Goal: Task Accomplishment & Management: Manage account settings

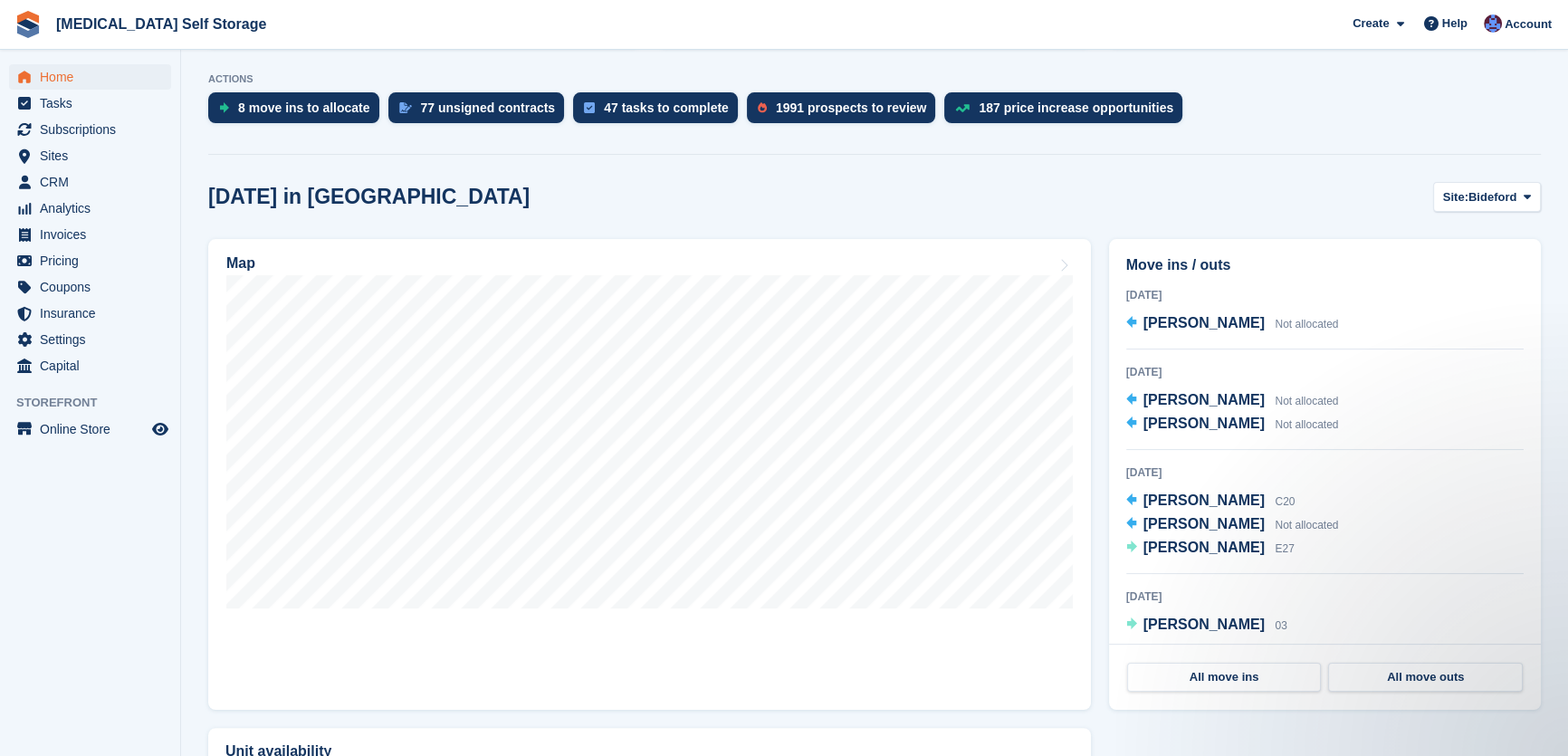
scroll to position [329, 0]
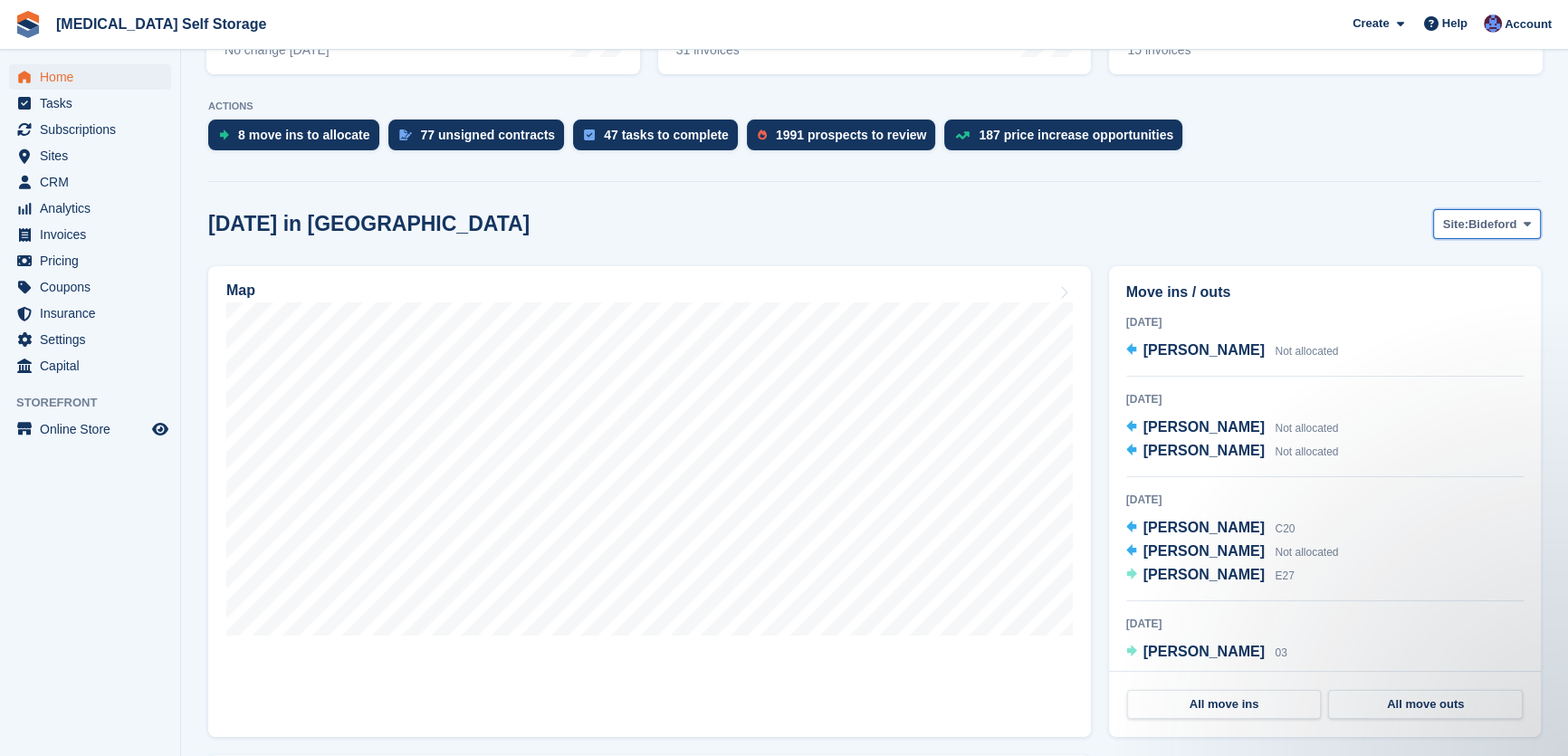
click at [1478, 230] on span "Bideford" at bounding box center [1492, 224] width 48 height 19
click at [1435, 335] on link "Ilfracombe" at bounding box center [1454, 332] width 157 height 32
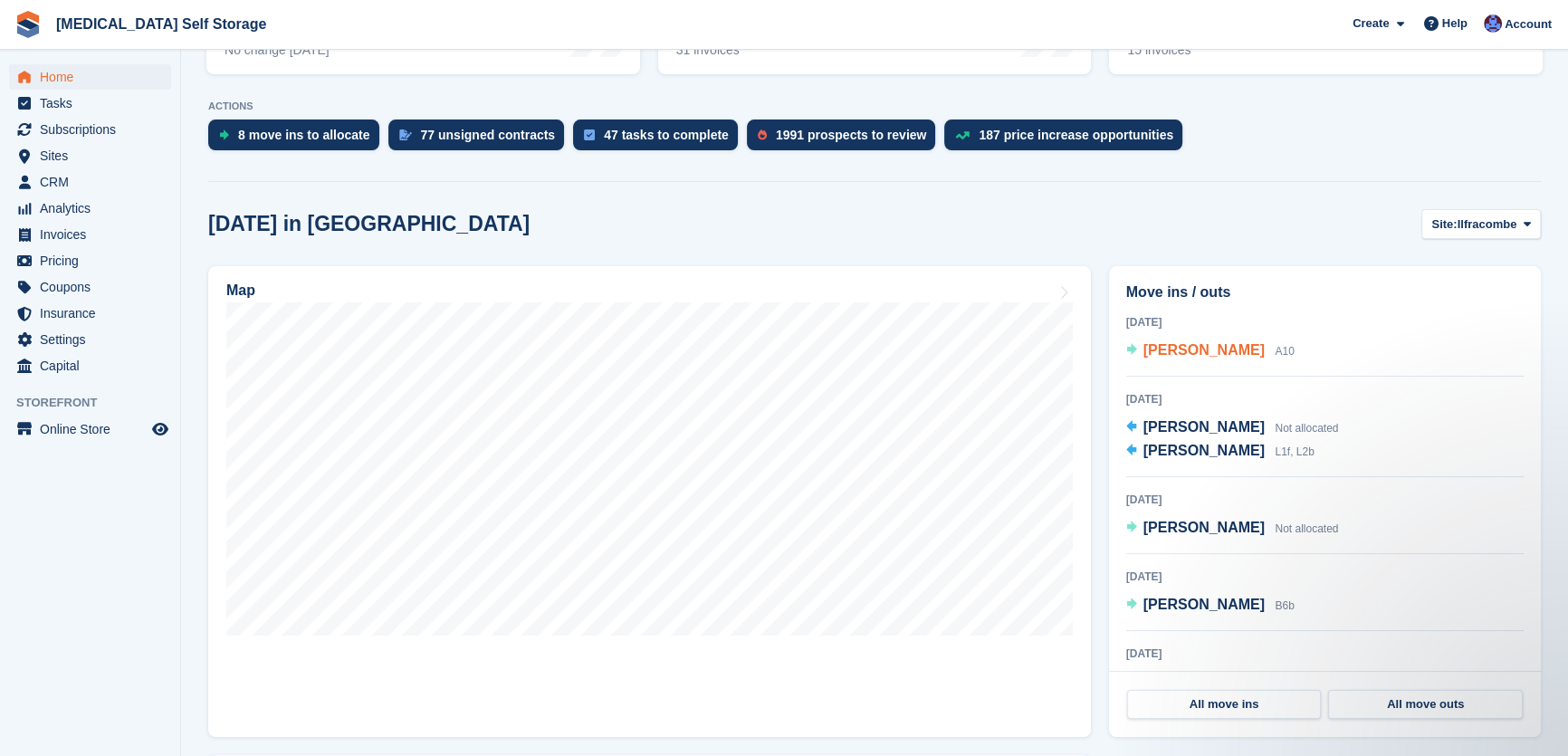
click at [1202, 353] on span "Matt warner" at bounding box center [1204, 350] width 121 height 16
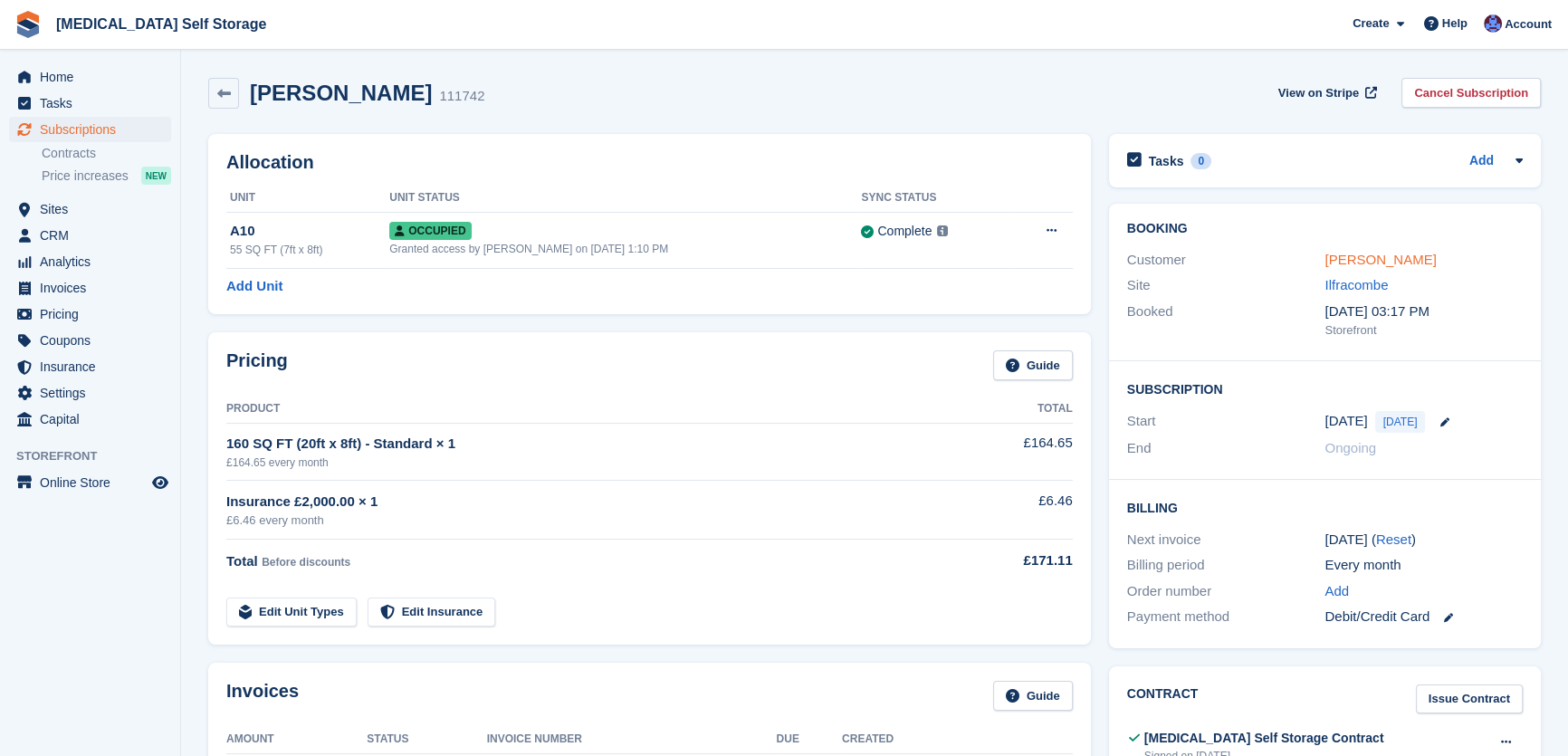
click at [1387, 253] on link "[PERSON_NAME]" at bounding box center [1380, 259] width 111 height 16
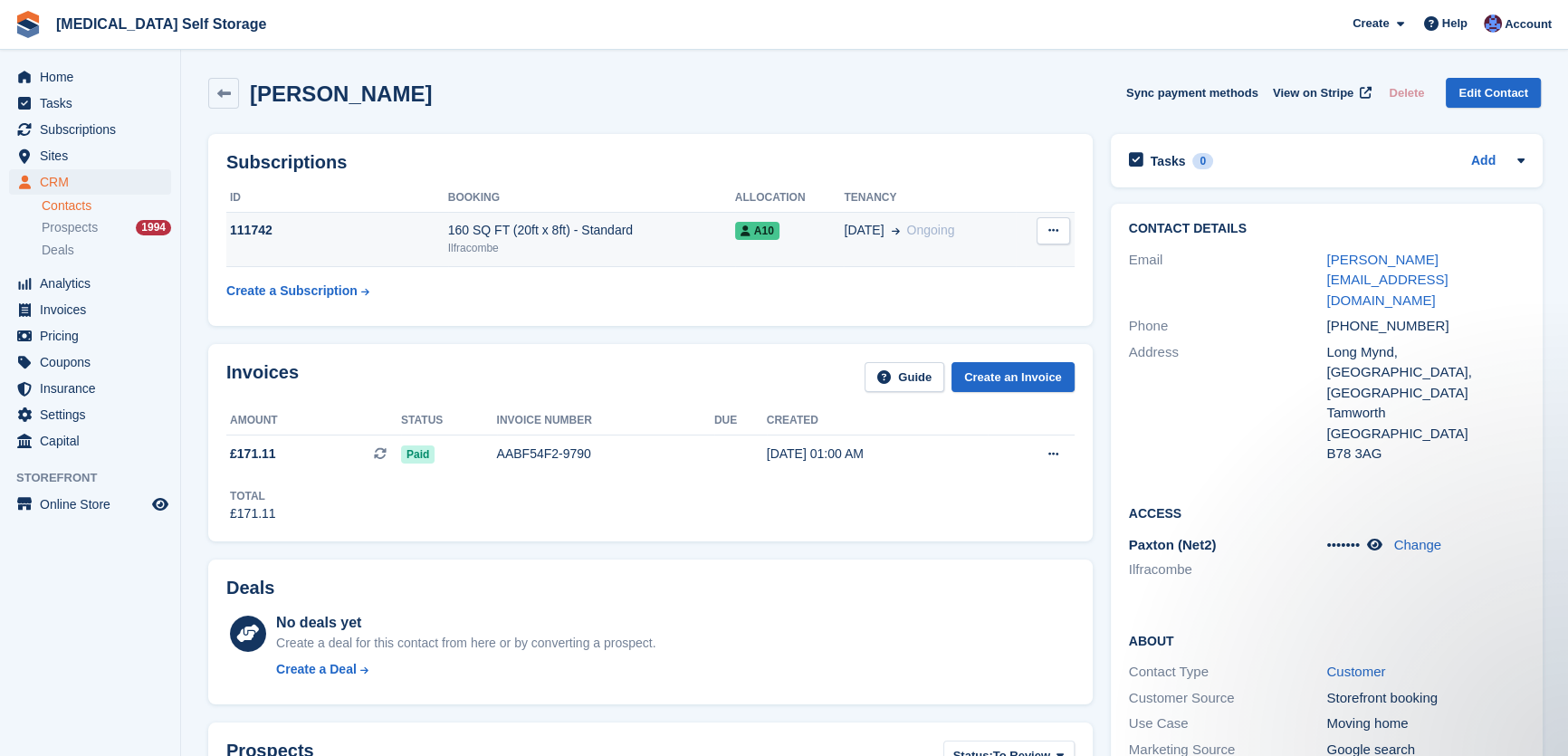
click at [1052, 226] on icon at bounding box center [1053, 231] width 10 height 12
click at [864, 94] on div "Matt warner Sync payment methods View on Stripe Delete Edit Contact" at bounding box center [874, 93] width 1332 height 30
click at [675, 207] on th "Booking" at bounding box center [591, 199] width 287 height 29
click at [667, 246] on div "Ilfracombe" at bounding box center [591, 247] width 287 height 17
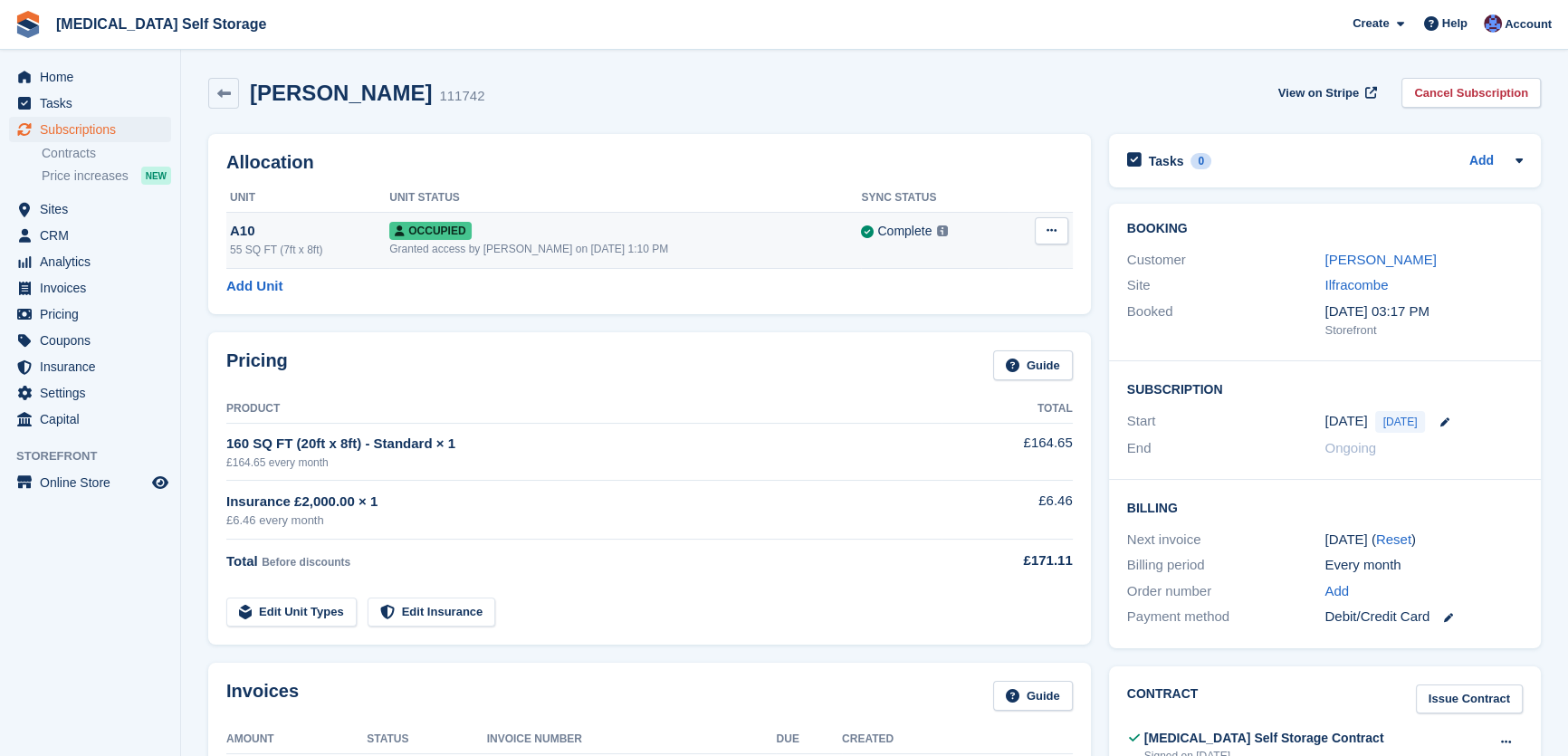
click at [1059, 228] on button at bounding box center [1052, 231] width 33 height 27
click at [829, 308] on div "Allocation Unit Unit Status Sync Status A10 55 SQ FT (7ft x 8ft) Occupied Grant…" at bounding box center [649, 224] width 883 height 180
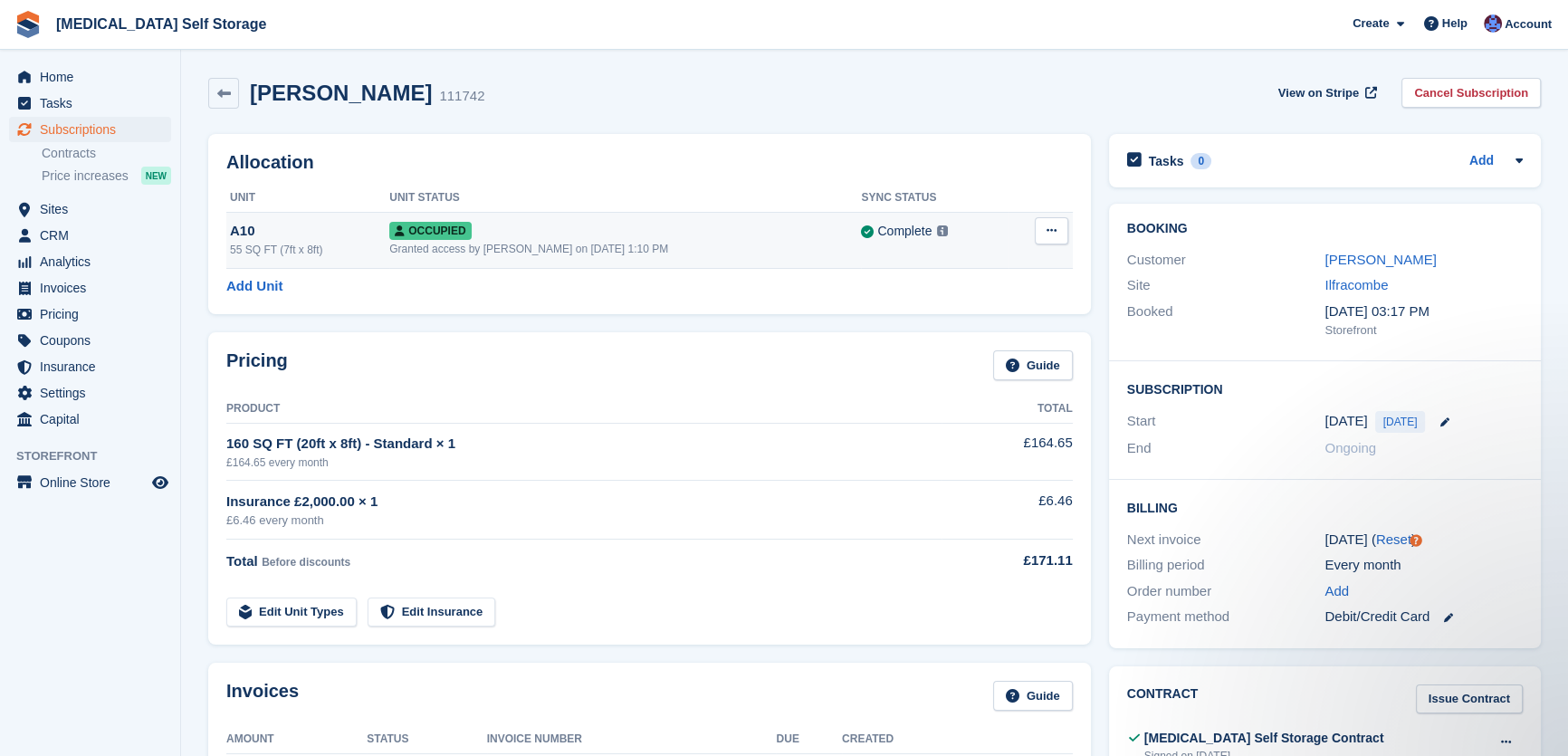
click at [1048, 226] on icon at bounding box center [1052, 231] width 10 height 12
click at [962, 334] on p "Deallocate" at bounding box center [980, 329] width 157 height 23
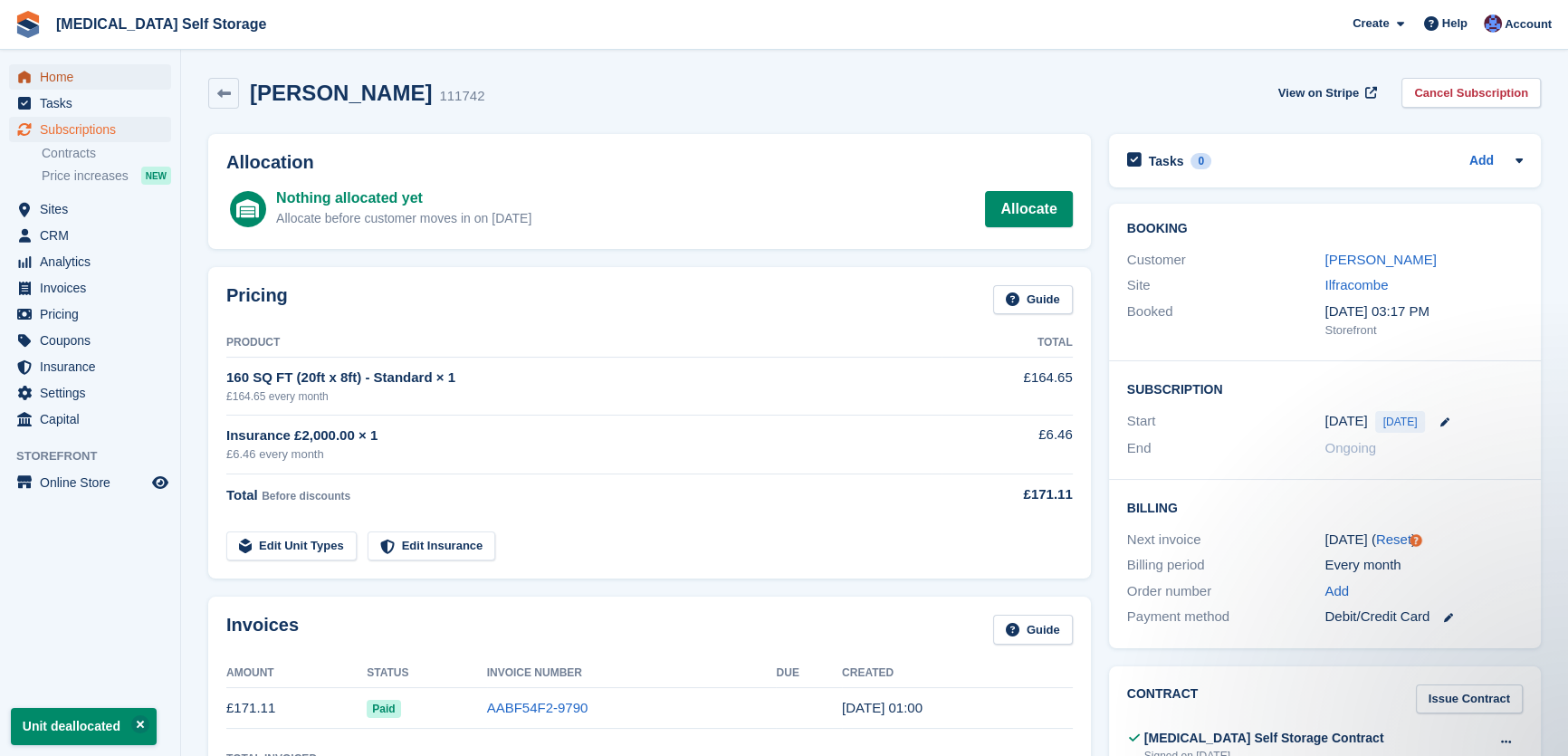
click at [64, 77] on span "Home" at bounding box center [94, 77] width 109 height 25
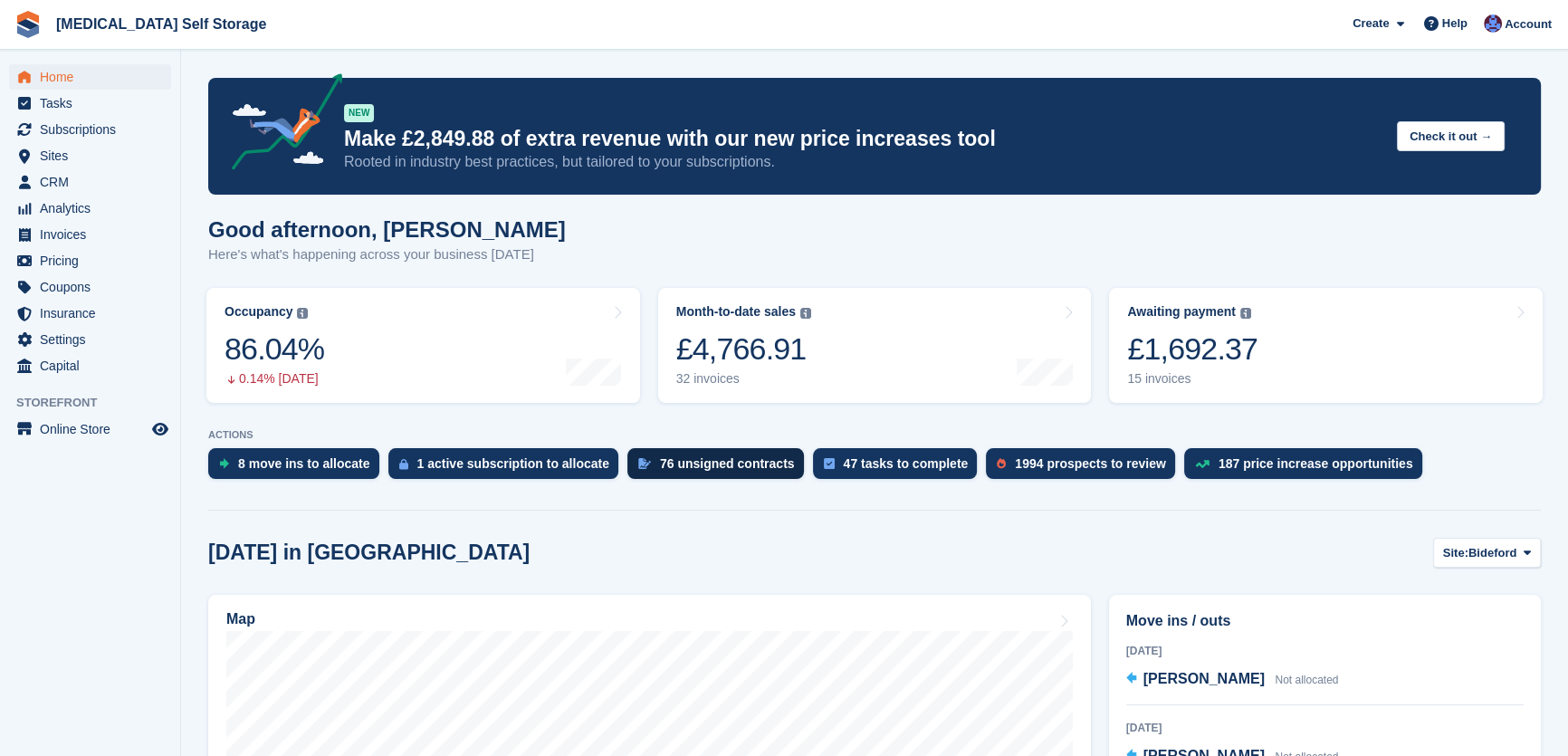
scroll to position [329, 0]
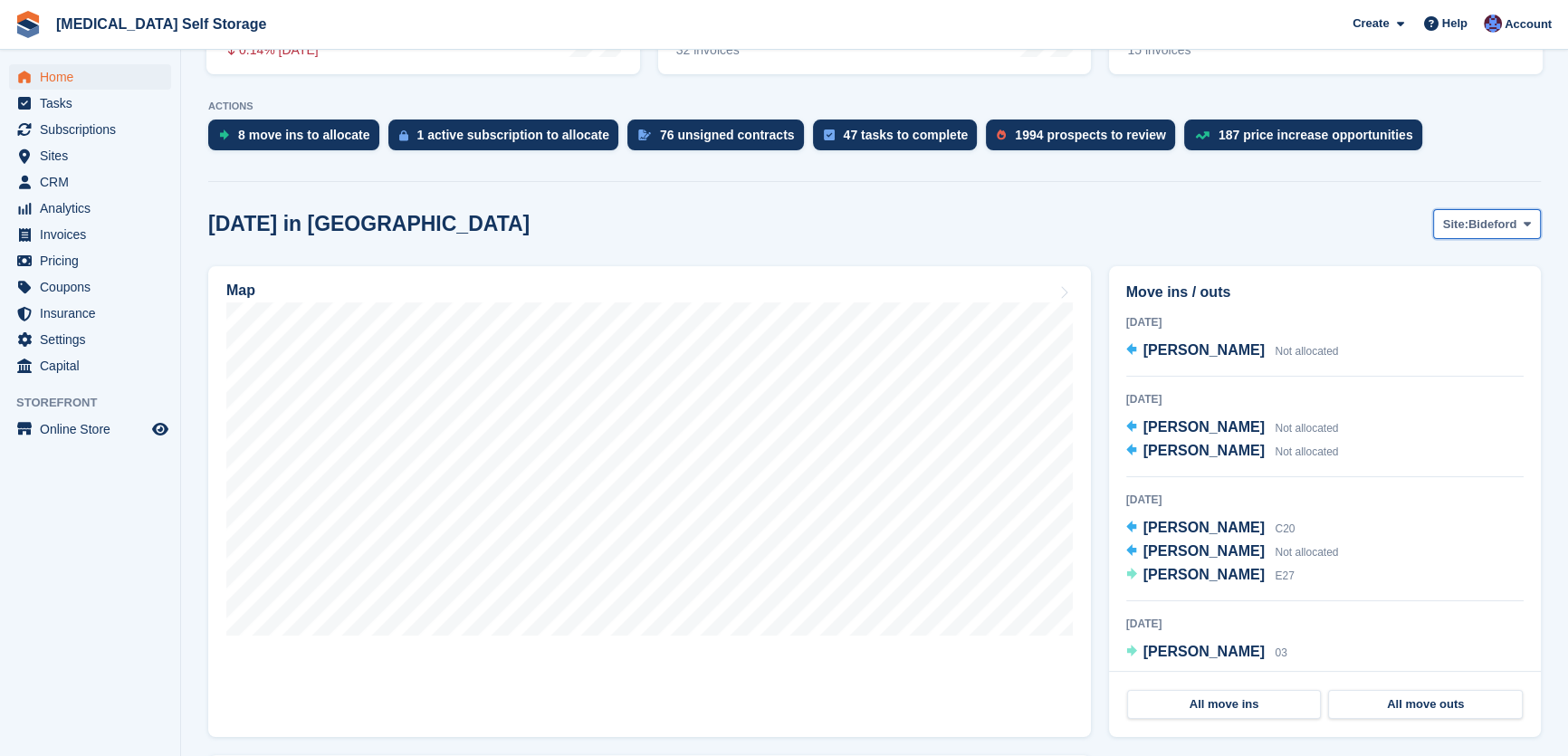
click at [1508, 227] on span "Bideford" at bounding box center [1492, 224] width 48 height 19
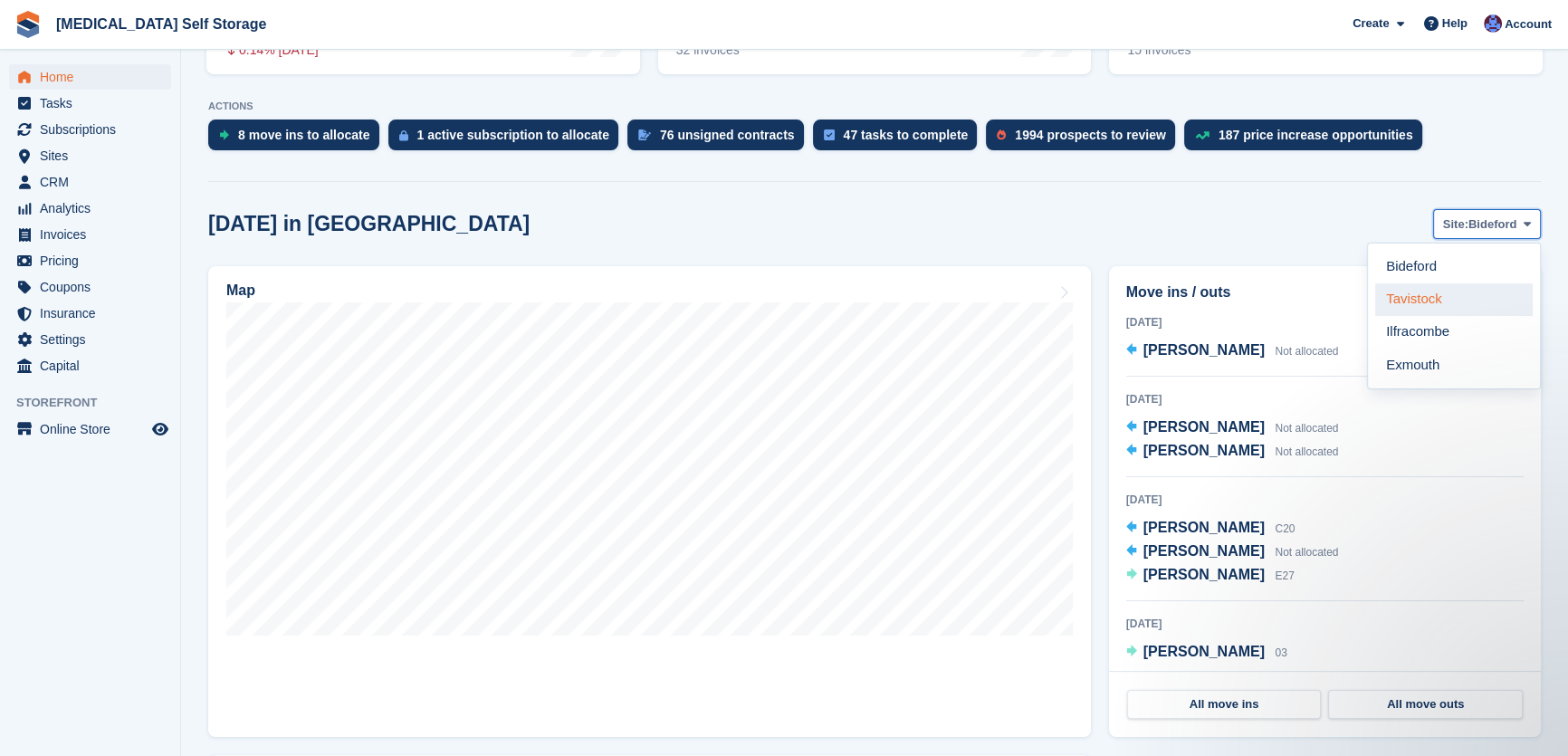
scroll to position [0, 0]
click at [1421, 335] on link "Ilfracombe" at bounding box center [1454, 332] width 157 height 32
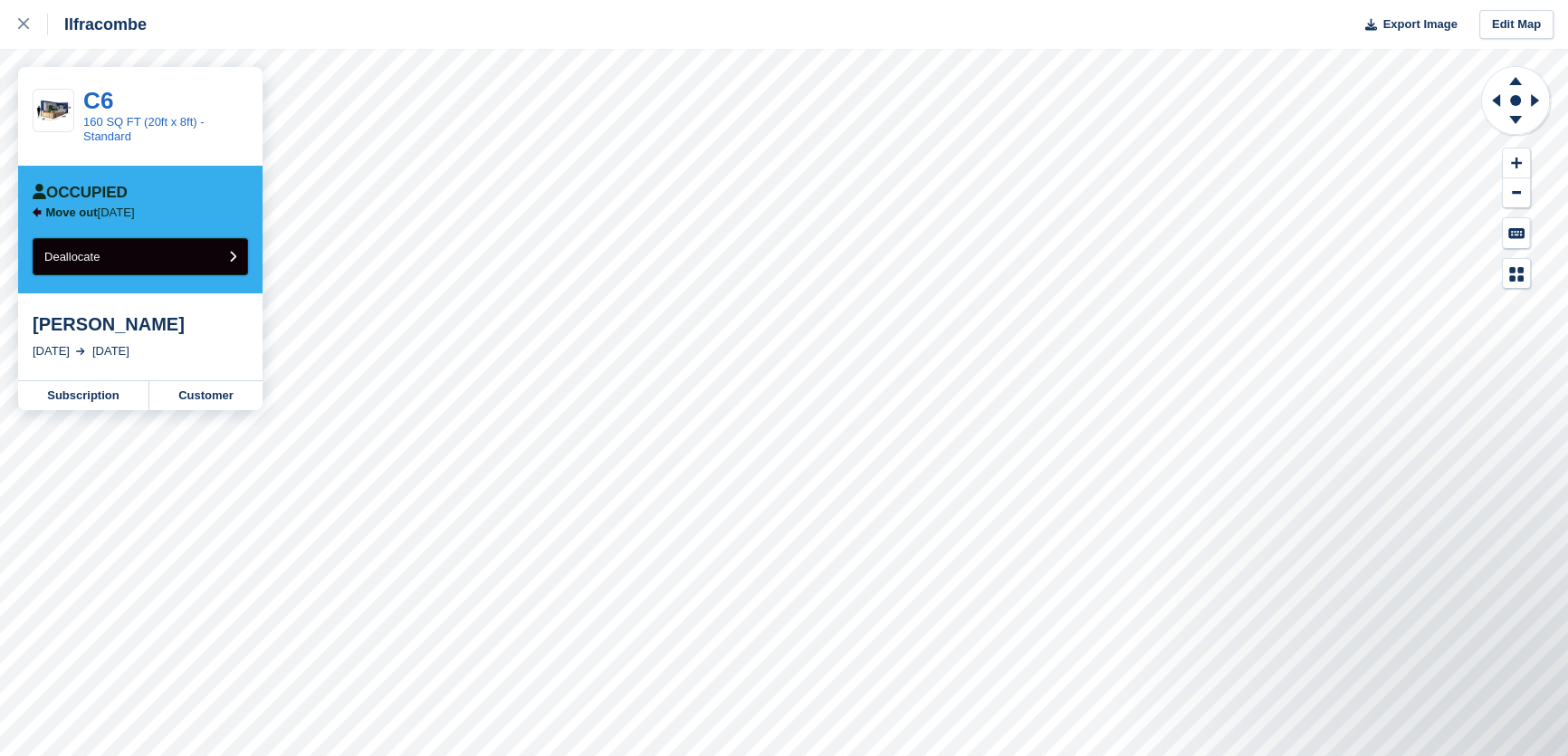
click at [178, 264] on button "Deallocate" at bounding box center [140, 257] width 215 height 37
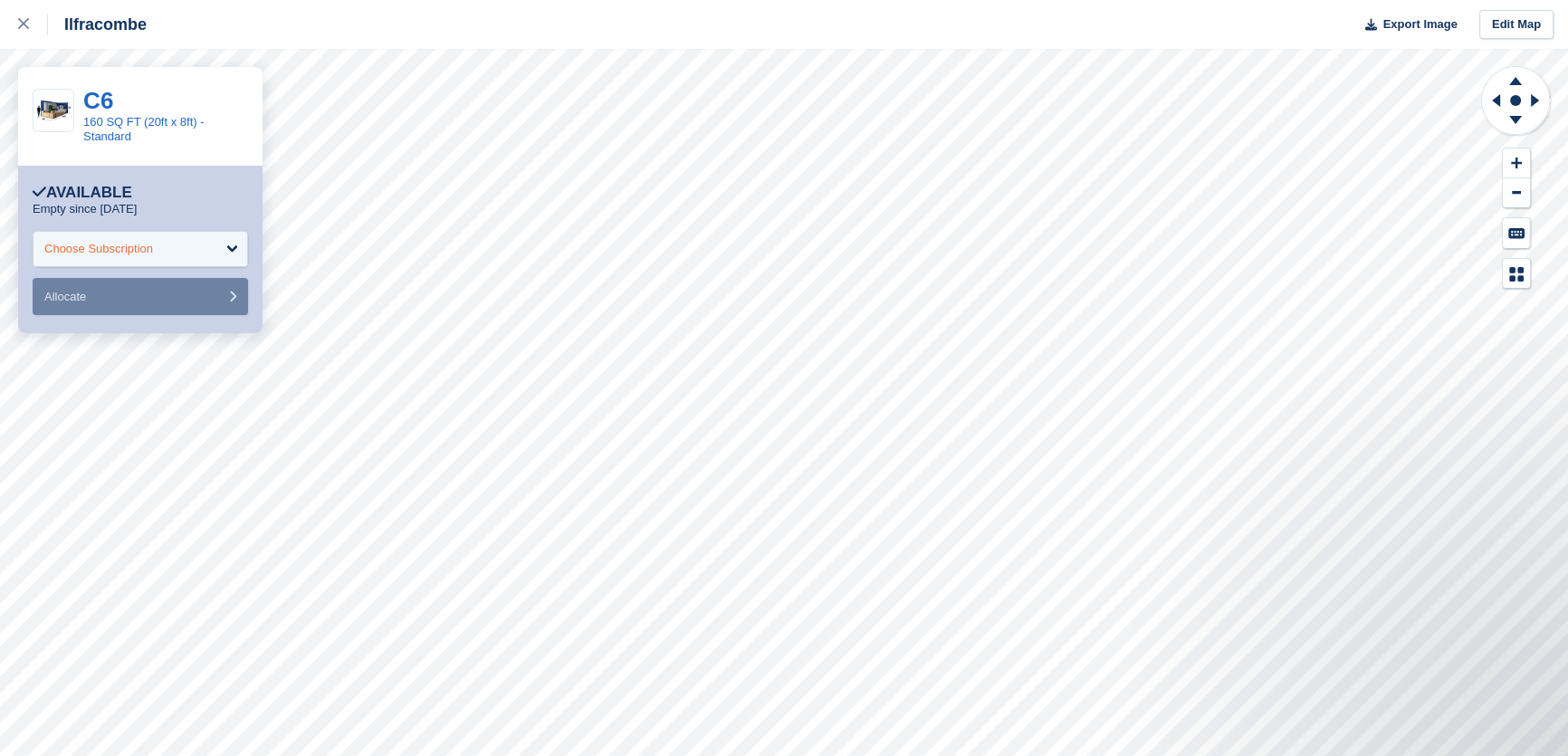
click at [87, 246] on div "Choose Subscription" at bounding box center [98, 248] width 109 height 19
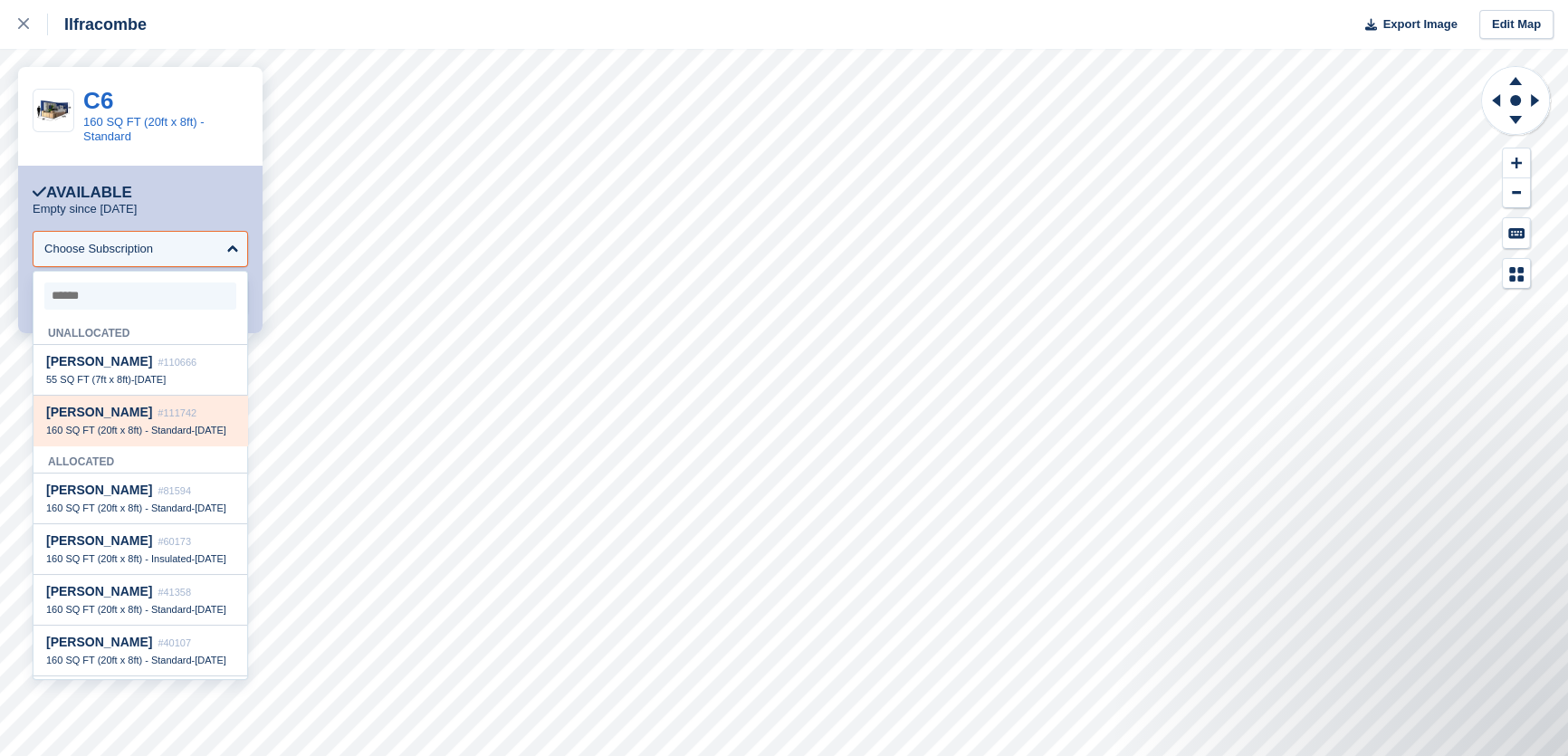
click at [157, 419] on span "#111742" at bounding box center [177, 413] width 39 height 11
select select "******"
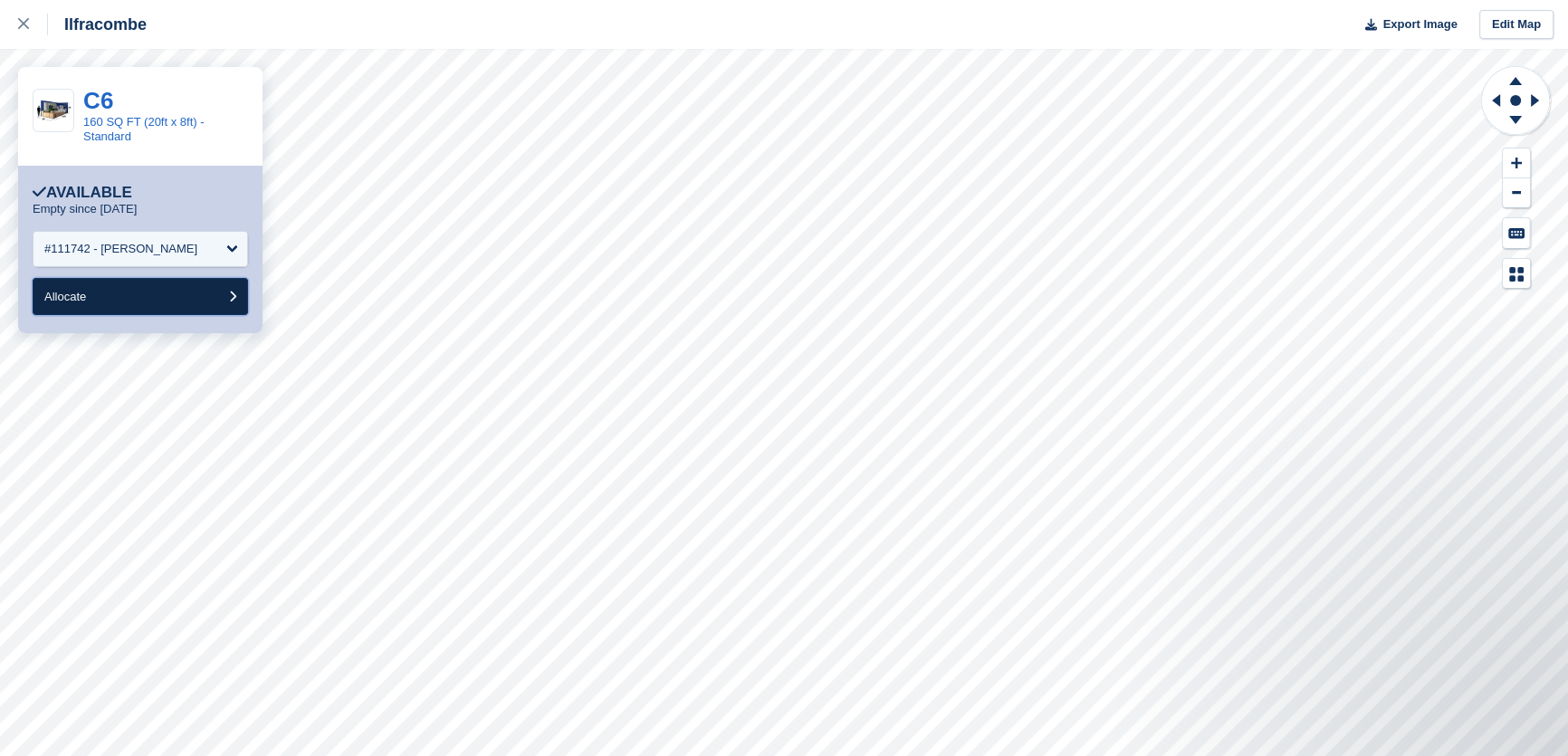
click at [136, 299] on button "Allocate" at bounding box center [140, 296] width 215 height 37
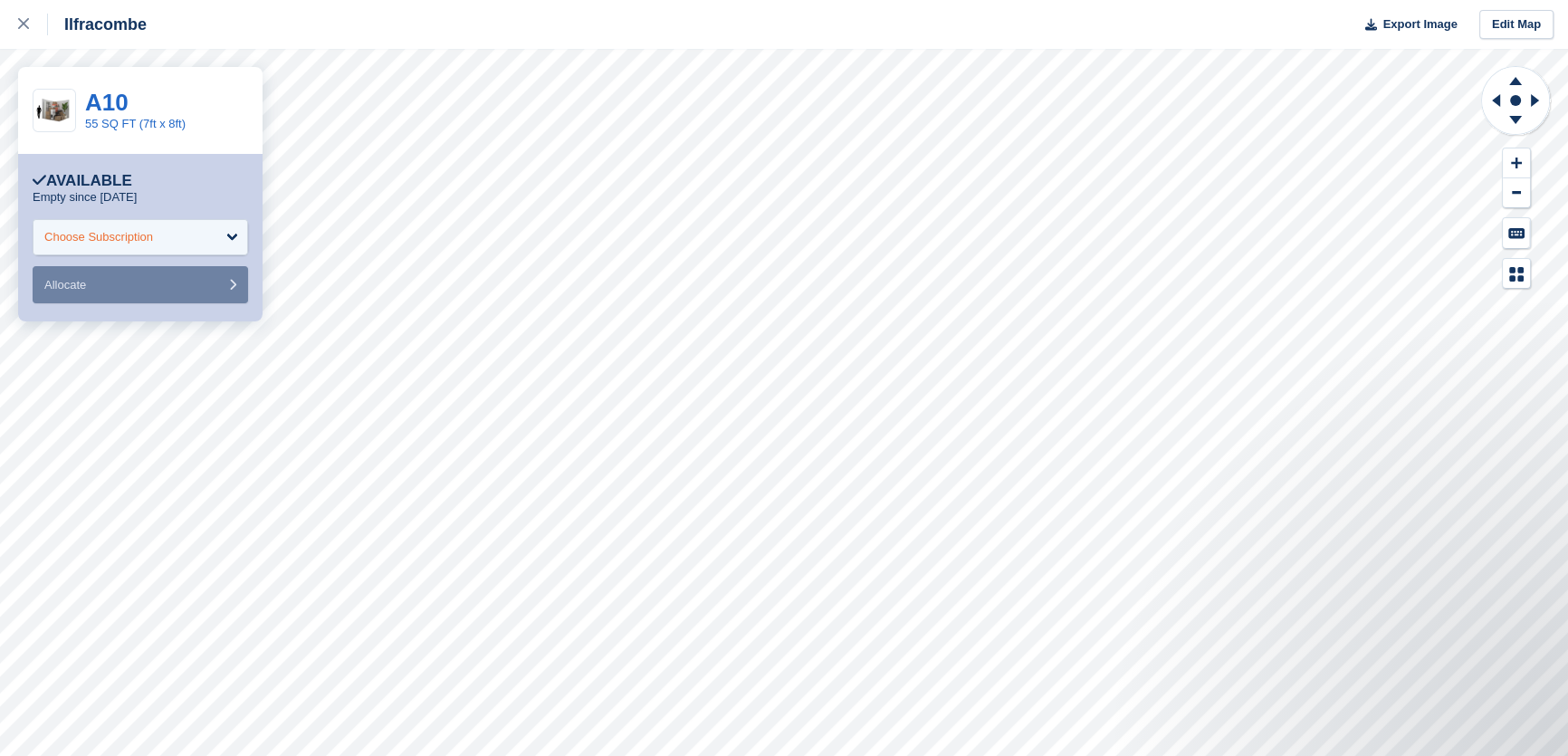
click at [143, 240] on div "Choose Subscription" at bounding box center [98, 237] width 109 height 19
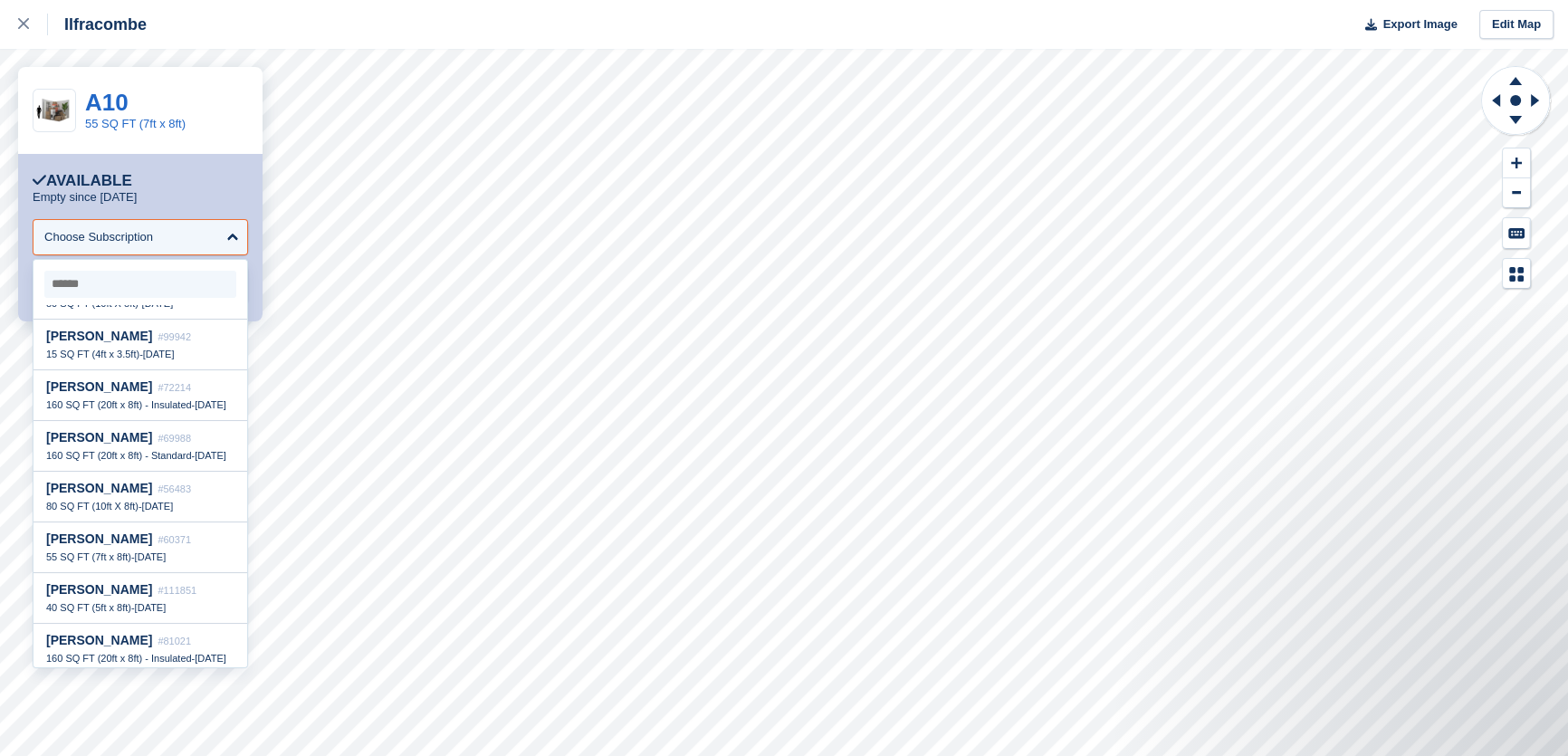
scroll to position [1811, 0]
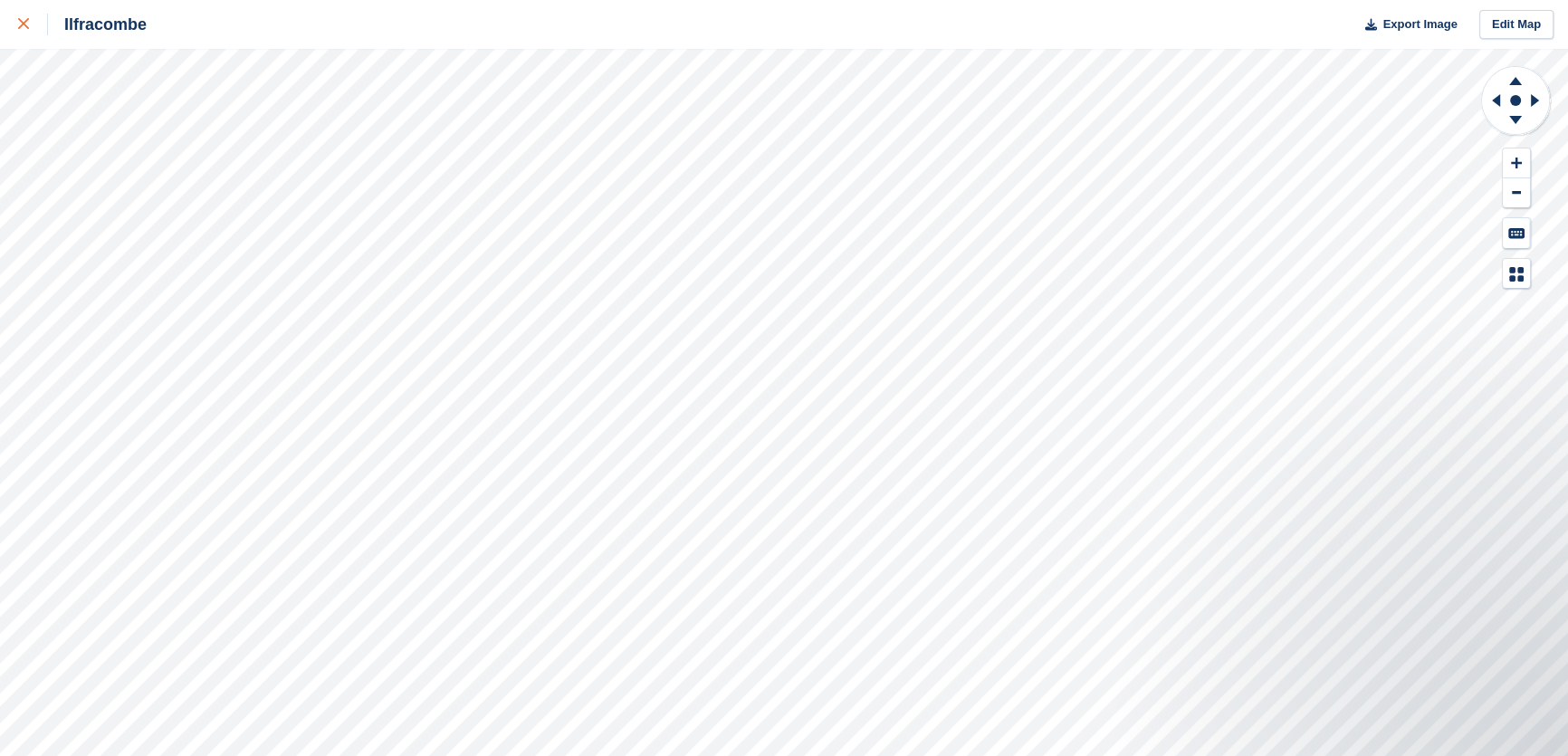
click at [22, 27] on icon at bounding box center [23, 23] width 11 height 11
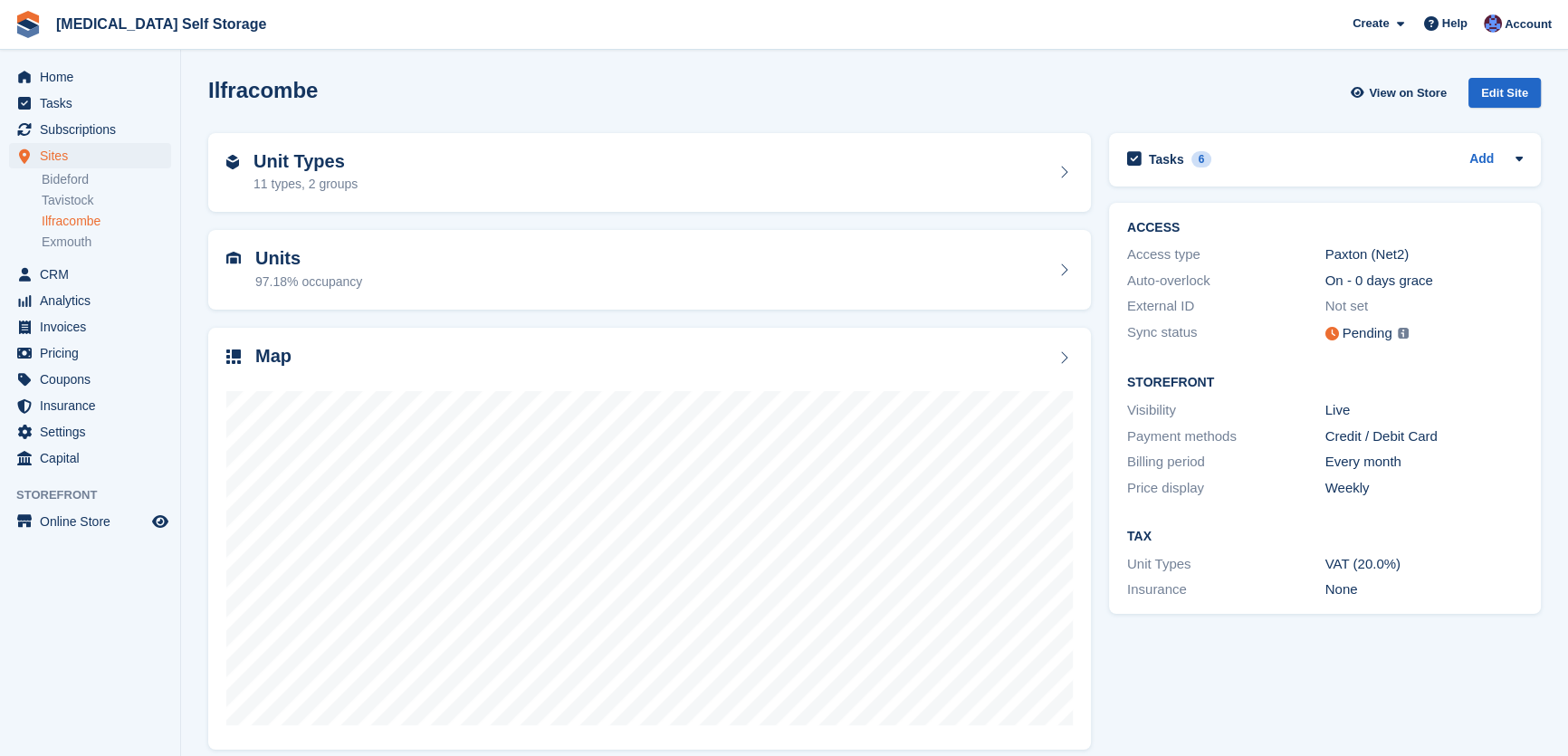
click at [70, 214] on link "Ilfracombe" at bounding box center [107, 222] width 129 height 18
click at [69, 72] on span "Home" at bounding box center [94, 77] width 109 height 25
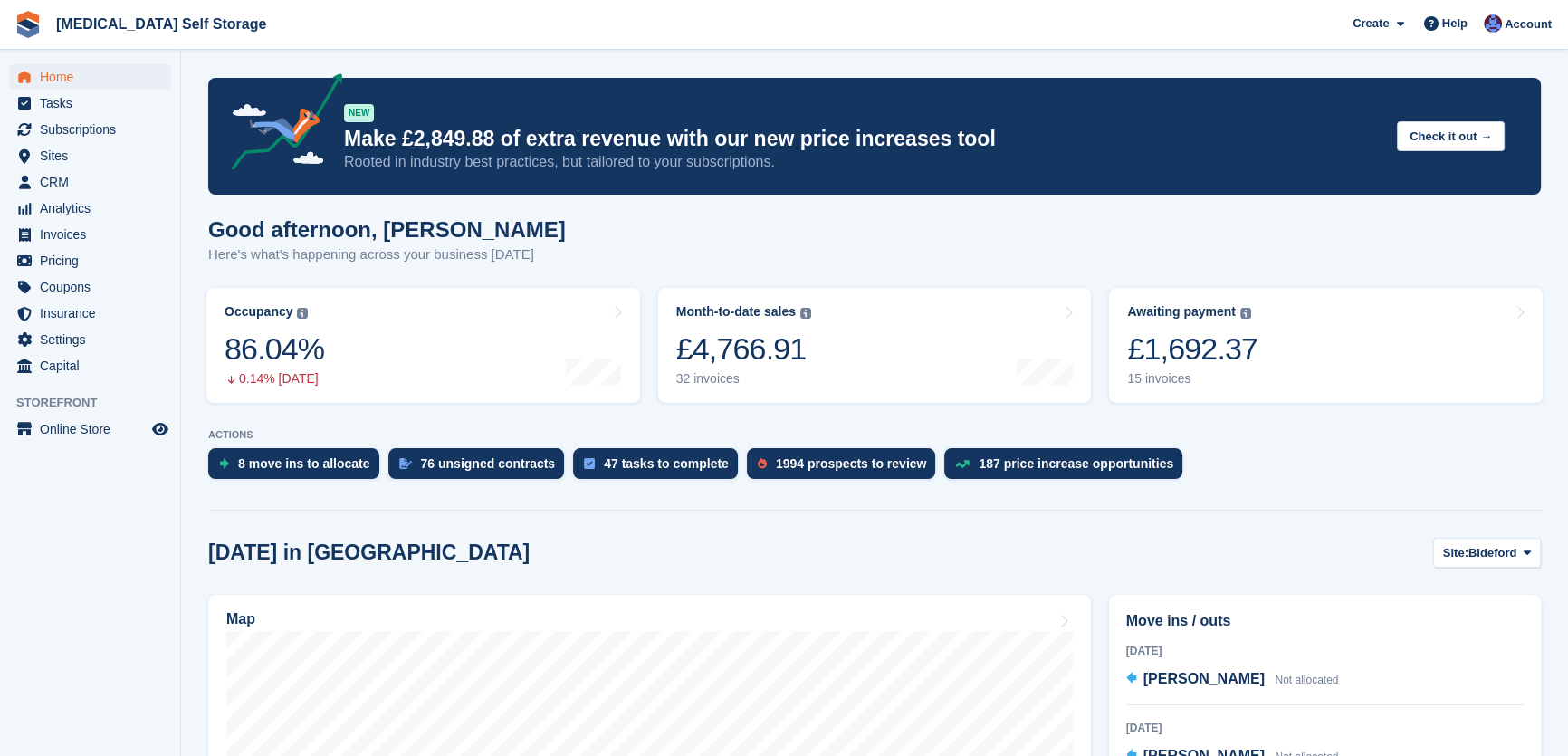
scroll to position [329, 0]
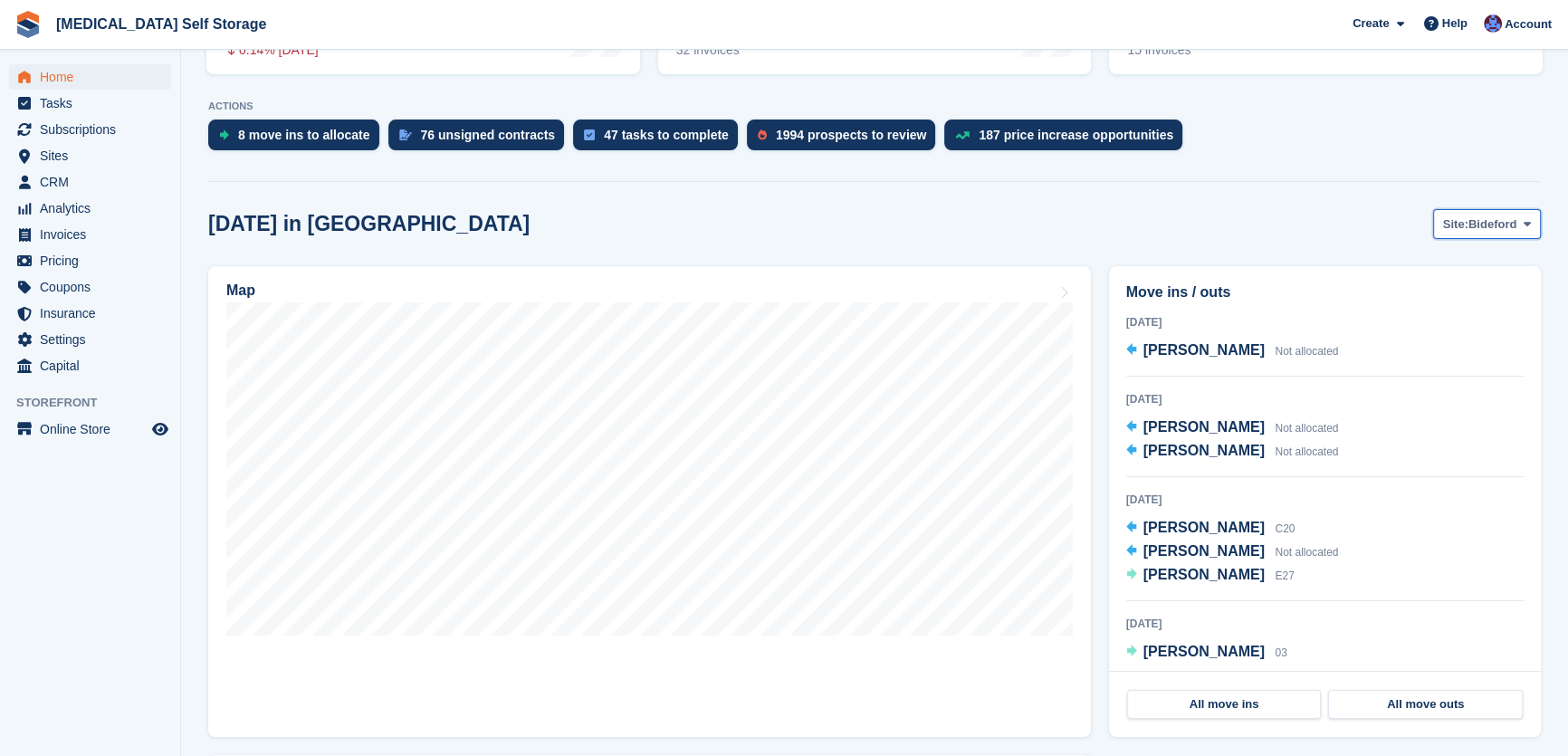
click at [1491, 222] on span "Bideford" at bounding box center [1492, 224] width 48 height 19
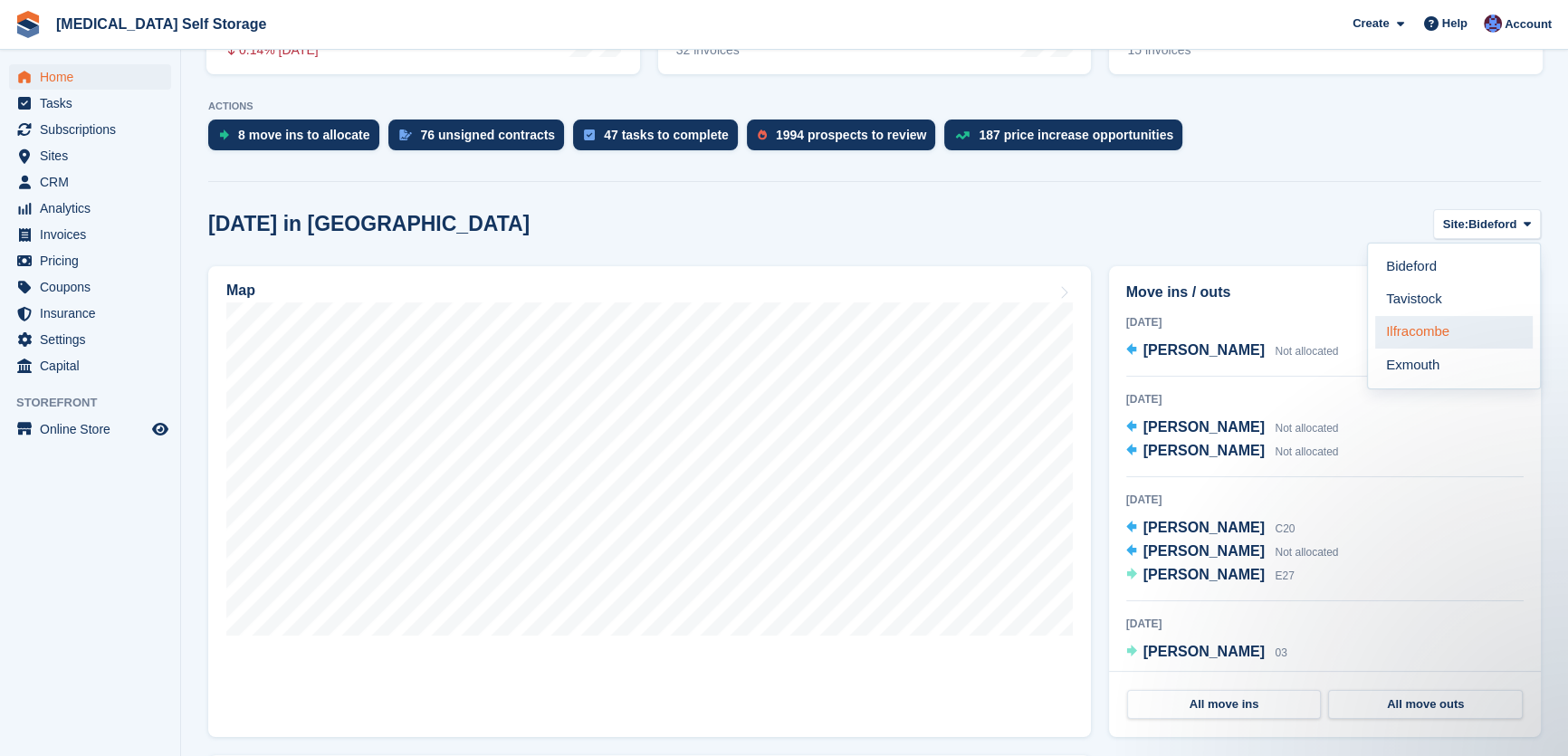
click at [1424, 334] on link "Ilfracombe" at bounding box center [1454, 332] width 157 height 32
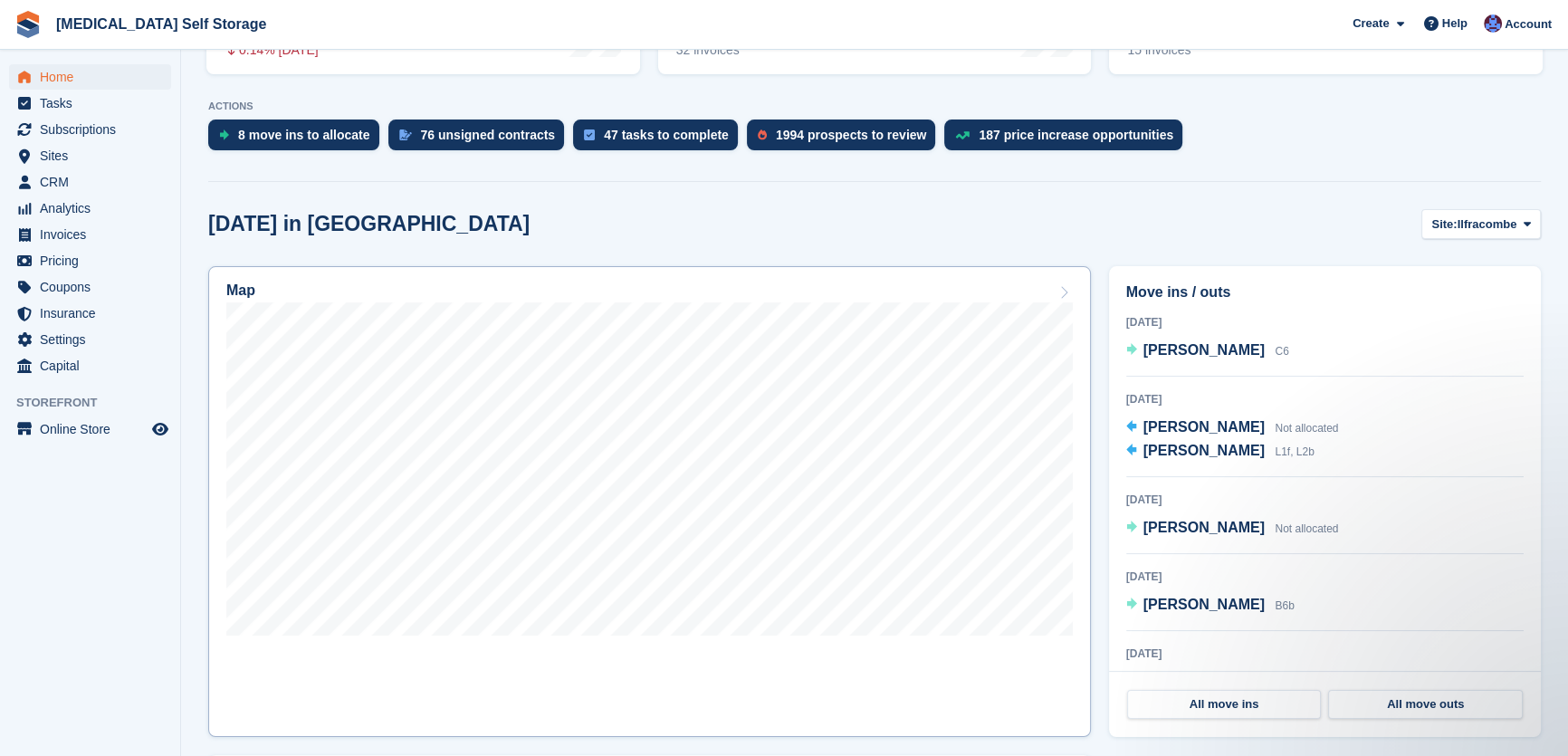
scroll to position [494, 0]
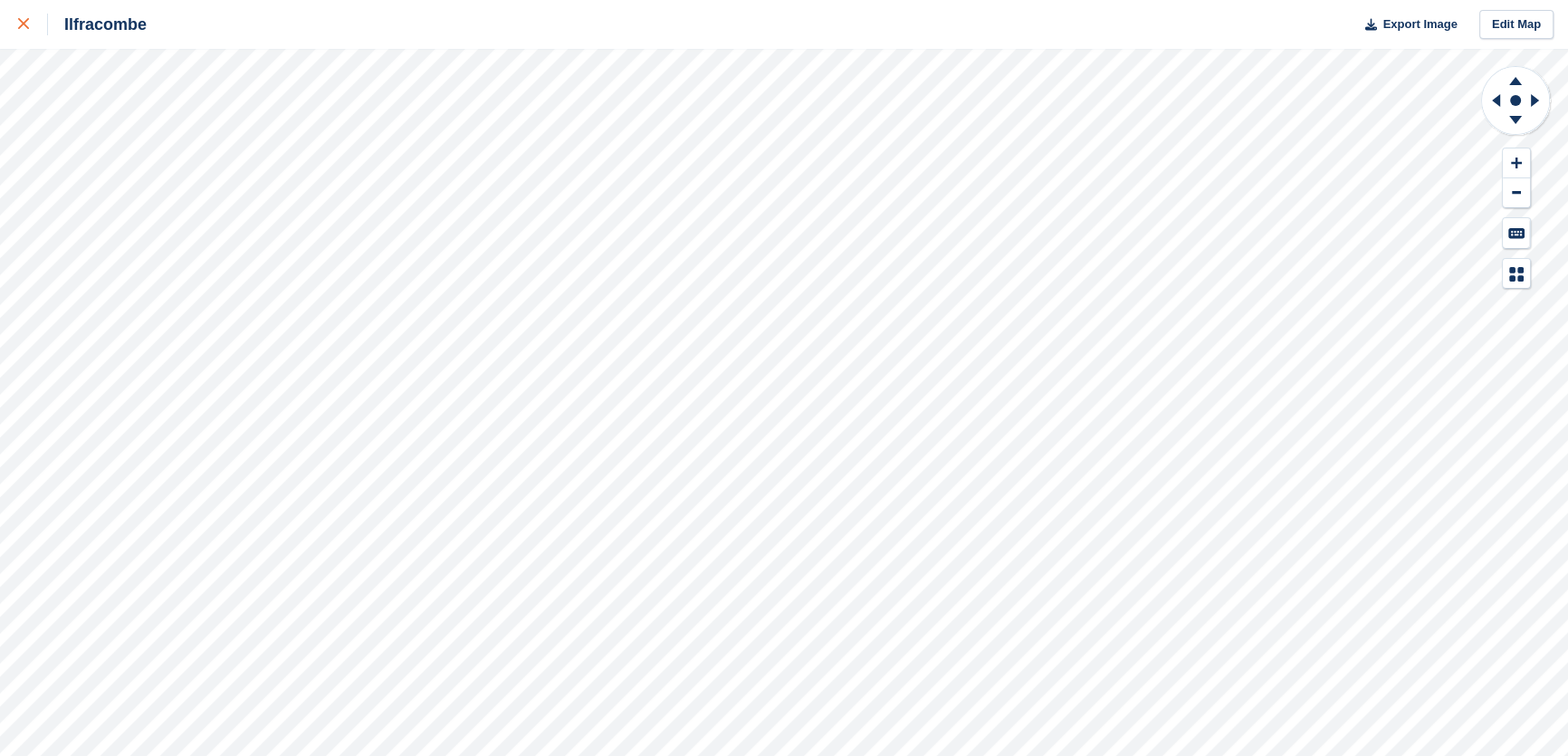
click at [22, 25] on icon at bounding box center [23, 23] width 11 height 11
